Goal: Navigation & Orientation: Find specific page/section

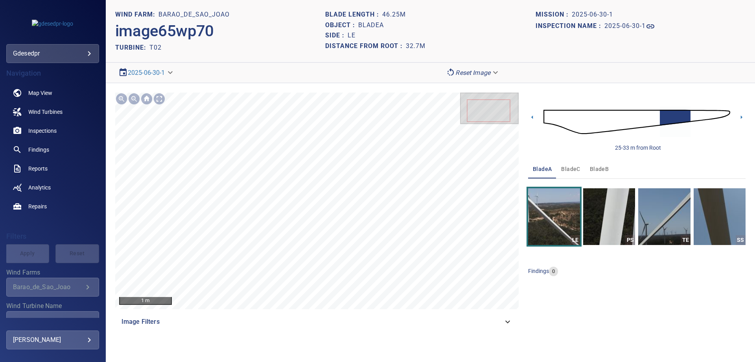
click at [546, 114] on img at bounding box center [637, 121] width 187 height 45
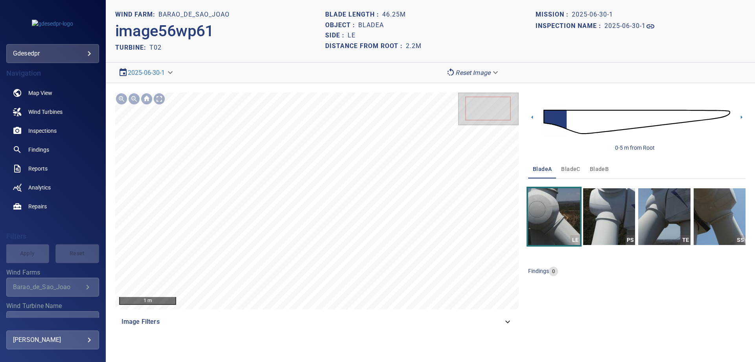
click at [569, 171] on span "bladeC" at bounding box center [570, 169] width 19 height 10
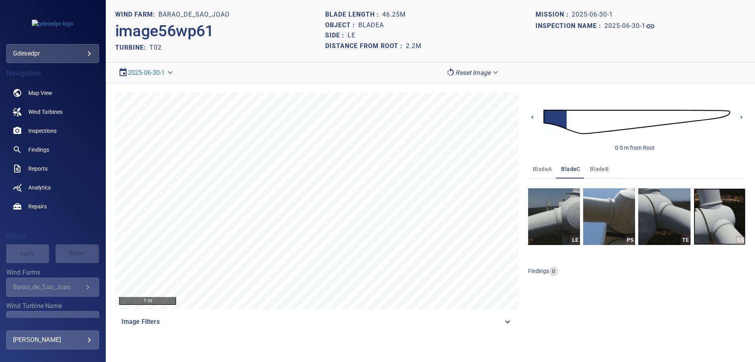
click at [724, 218] on img "button" at bounding box center [720, 216] width 52 height 57
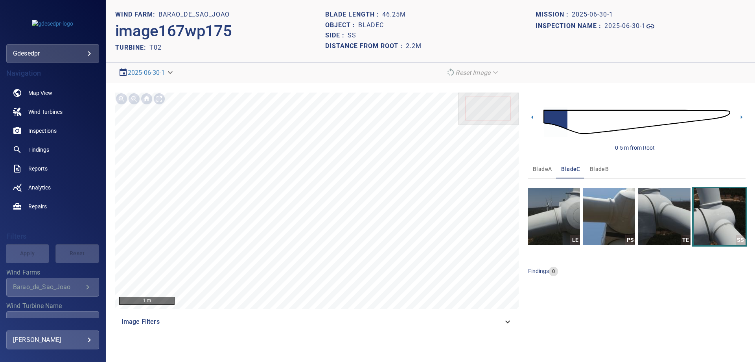
click at [575, 122] on img at bounding box center [637, 121] width 187 height 45
